Goal: Book appointment/travel/reservation

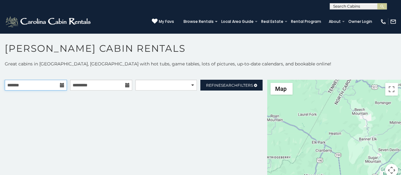
click at [39, 82] on input "text" at bounding box center [36, 85] width 62 height 11
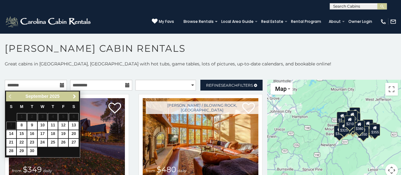
click at [74, 94] on span "Next" at bounding box center [74, 96] width 5 height 5
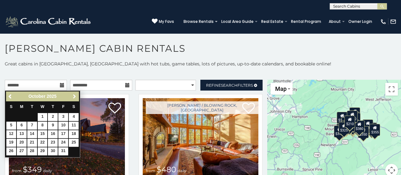
click at [74, 94] on span "Next" at bounding box center [74, 96] width 5 height 5
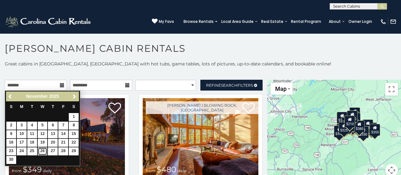
click at [41, 152] on link "26" at bounding box center [43, 151] width 10 height 8
type input "**********"
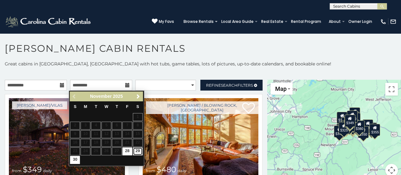
click at [138, 153] on link "29" at bounding box center [138, 151] width 10 height 8
type input "**********"
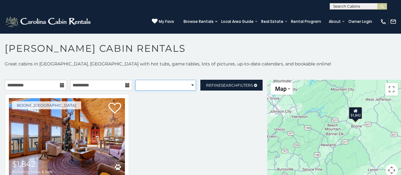
click at [190, 83] on select "**********" at bounding box center [165, 85] width 61 height 11
click at [197, 70] on p at bounding box center [200, 73] width 401 height 6
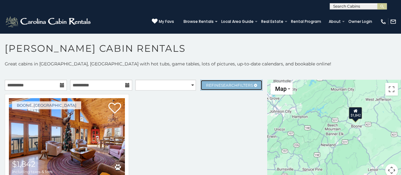
click at [221, 83] on span "Search" at bounding box center [229, 85] width 16 height 5
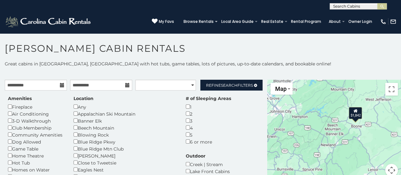
click at [186, 144] on div "6 or more" at bounding box center [208, 141] width 45 height 7
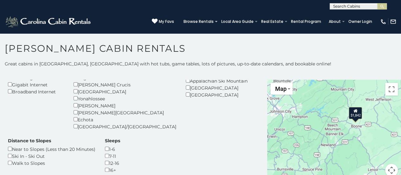
scroll to position [159, 0]
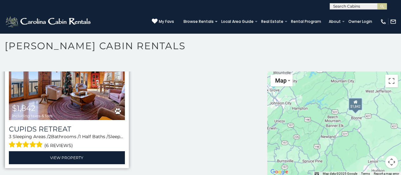
scroll to position [3, 0]
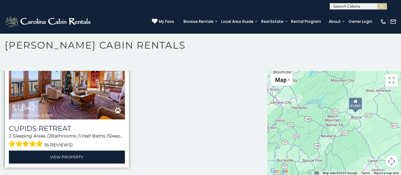
click at [70, 99] on img at bounding box center [67, 81] width 116 height 78
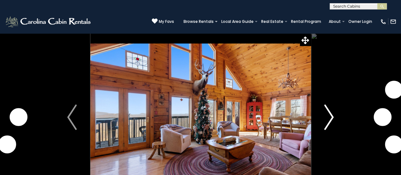
click at [325, 115] on img "Next" at bounding box center [330, 116] width 10 height 25
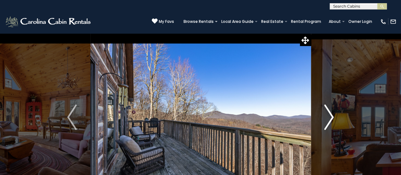
click at [329, 115] on img "Next" at bounding box center [330, 116] width 10 height 25
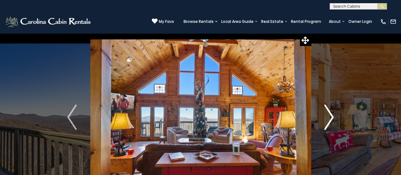
click at [325, 116] on img "Next" at bounding box center [330, 116] width 10 height 25
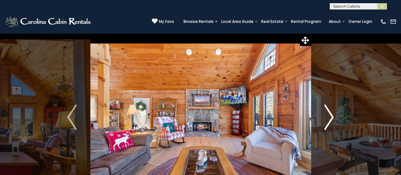
click at [325, 116] on img "Next" at bounding box center [330, 116] width 10 height 25
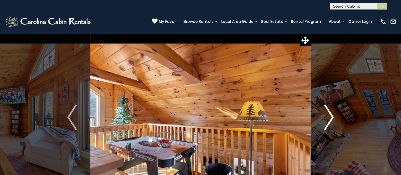
click at [325, 116] on img "Next" at bounding box center [330, 116] width 10 height 25
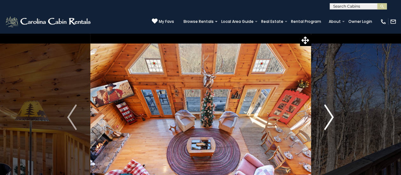
click at [325, 116] on img "Next" at bounding box center [330, 116] width 10 height 25
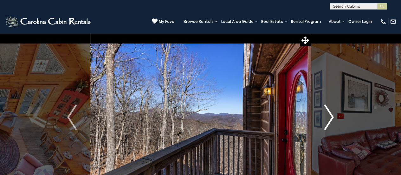
click at [325, 116] on img "Next" at bounding box center [330, 116] width 10 height 25
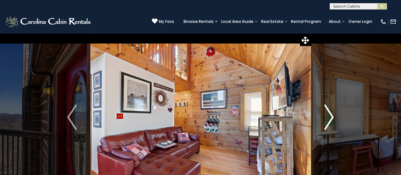
click at [325, 116] on img "Next" at bounding box center [330, 116] width 10 height 25
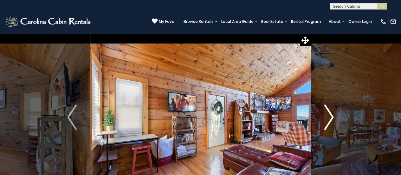
click at [325, 116] on img "Next" at bounding box center [330, 116] width 10 height 25
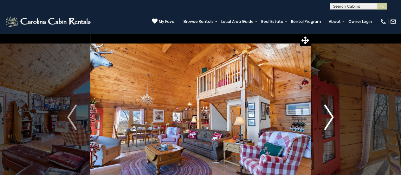
click at [325, 116] on img "Next" at bounding box center [330, 116] width 10 height 25
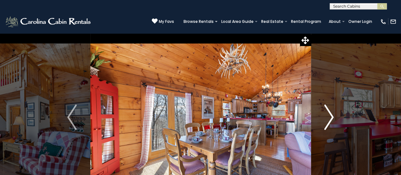
click at [325, 116] on img "Next" at bounding box center [330, 116] width 10 height 25
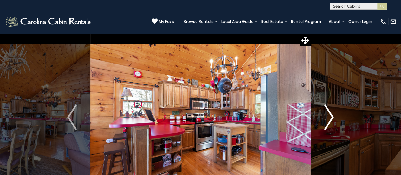
click at [325, 116] on img "Next" at bounding box center [330, 116] width 10 height 25
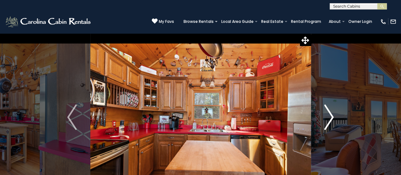
click at [325, 116] on img "Next" at bounding box center [330, 116] width 10 height 25
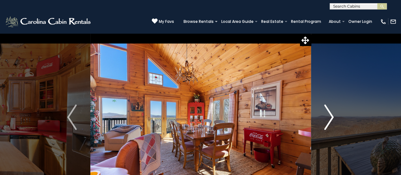
click at [325, 116] on img "Next" at bounding box center [330, 116] width 10 height 25
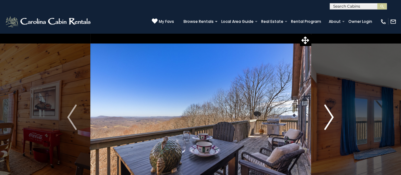
click at [325, 116] on img "Next" at bounding box center [330, 116] width 10 height 25
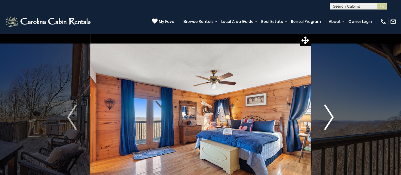
click at [325, 116] on img "Next" at bounding box center [330, 116] width 10 height 25
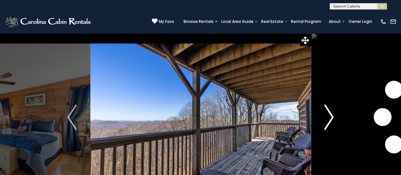
click at [325, 116] on img "Next" at bounding box center [330, 116] width 10 height 25
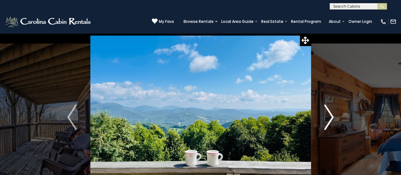
click at [325, 116] on img "Next" at bounding box center [330, 116] width 10 height 25
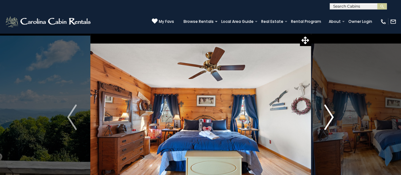
click at [325, 116] on img "Next" at bounding box center [330, 116] width 10 height 25
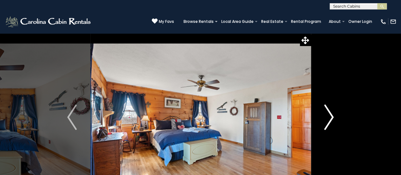
click at [325, 116] on img "Next" at bounding box center [330, 116] width 10 height 25
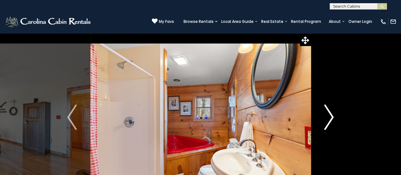
click at [325, 116] on img "Next" at bounding box center [330, 116] width 10 height 25
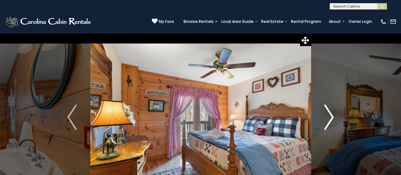
click at [325, 116] on img "Next" at bounding box center [330, 116] width 10 height 25
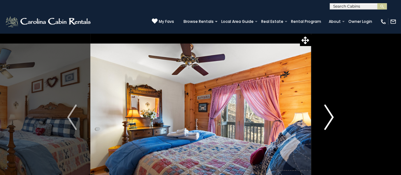
click at [325, 116] on img "Next" at bounding box center [330, 116] width 10 height 25
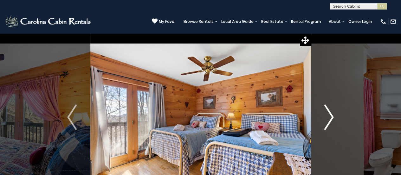
click at [325, 117] on img "Next" at bounding box center [330, 116] width 10 height 25
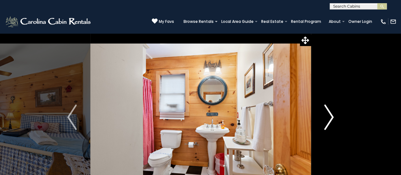
click at [324, 117] on button "Next" at bounding box center [329, 117] width 36 height 168
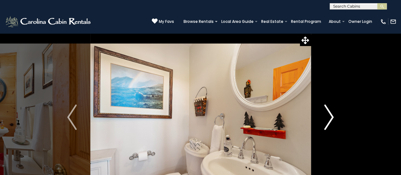
click at [324, 117] on button "Next" at bounding box center [329, 117] width 36 height 168
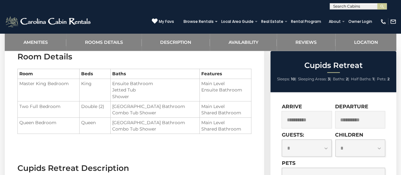
scroll to position [539, 0]
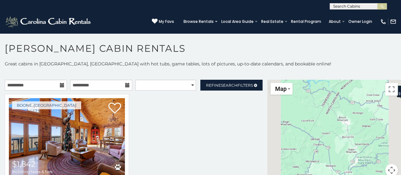
scroll to position [3, 0]
